Goal: Information Seeking & Learning: Learn about a topic

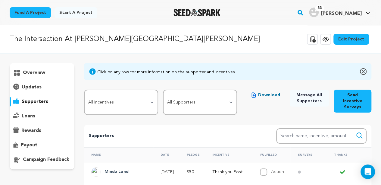
scroll to position [24, 0]
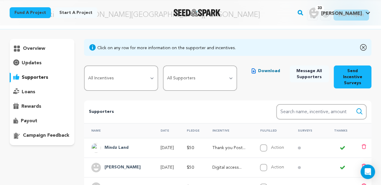
click at [350, 15] on span "[PERSON_NAME]" at bounding box center [341, 13] width 41 height 5
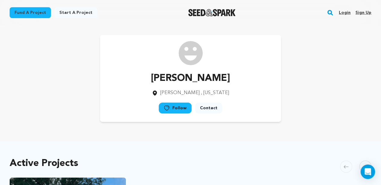
click at [346, 11] on link "Login" at bounding box center [345, 13] width 12 height 10
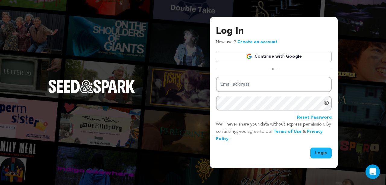
click at [297, 56] on link "Continue with Google" at bounding box center [274, 56] width 116 height 11
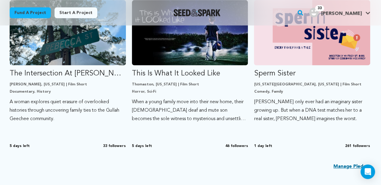
scroll to position [385, 0]
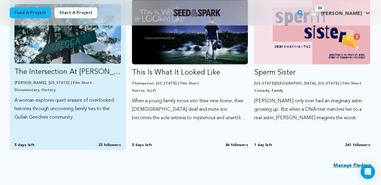
click at [41, 68] on p "The Intersection At [PERSON_NAME][GEOGRAPHIC_DATA][PERSON_NAME]" at bounding box center [67, 72] width 107 height 10
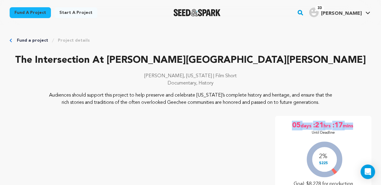
drag, startPoint x: 358, startPoint y: 128, endPoint x: 291, endPoint y: 125, distance: 67.6
click at [291, 125] on div "05 days :21 hrs :17 mins Until Deadline" at bounding box center [324, 128] width 82 height 14
copy p "05 days :21 hrs :17 mins"
click at [324, 73] on p "Perry, Georgia | Film Short" at bounding box center [191, 75] width 362 height 7
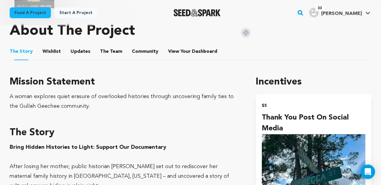
scroll to position [349, 0]
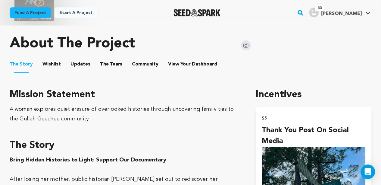
click at [138, 63] on button "Community" at bounding box center [145, 65] width 14 height 14
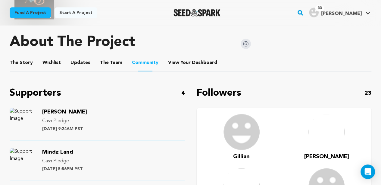
scroll to position [345, 0]
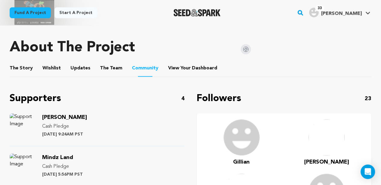
click at [24, 70] on button "The Story" at bounding box center [21, 69] width 14 height 14
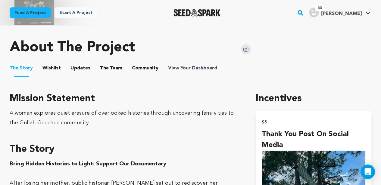
click at [192, 71] on span "Dashboard" at bounding box center [204, 68] width 25 height 7
click at [201, 66] on span "Dashboard" at bounding box center [204, 68] width 25 height 7
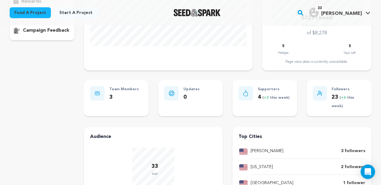
scroll to position [132, 0]
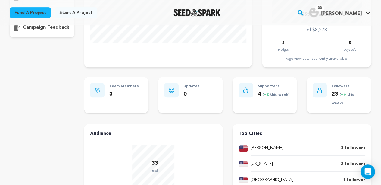
click at [345, 94] on span "+6" at bounding box center [344, 95] width 6 height 4
click at [322, 88] on icon at bounding box center [320, 89] width 5 height 5
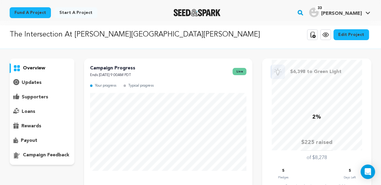
scroll to position [0, 0]
